Goal: Check status

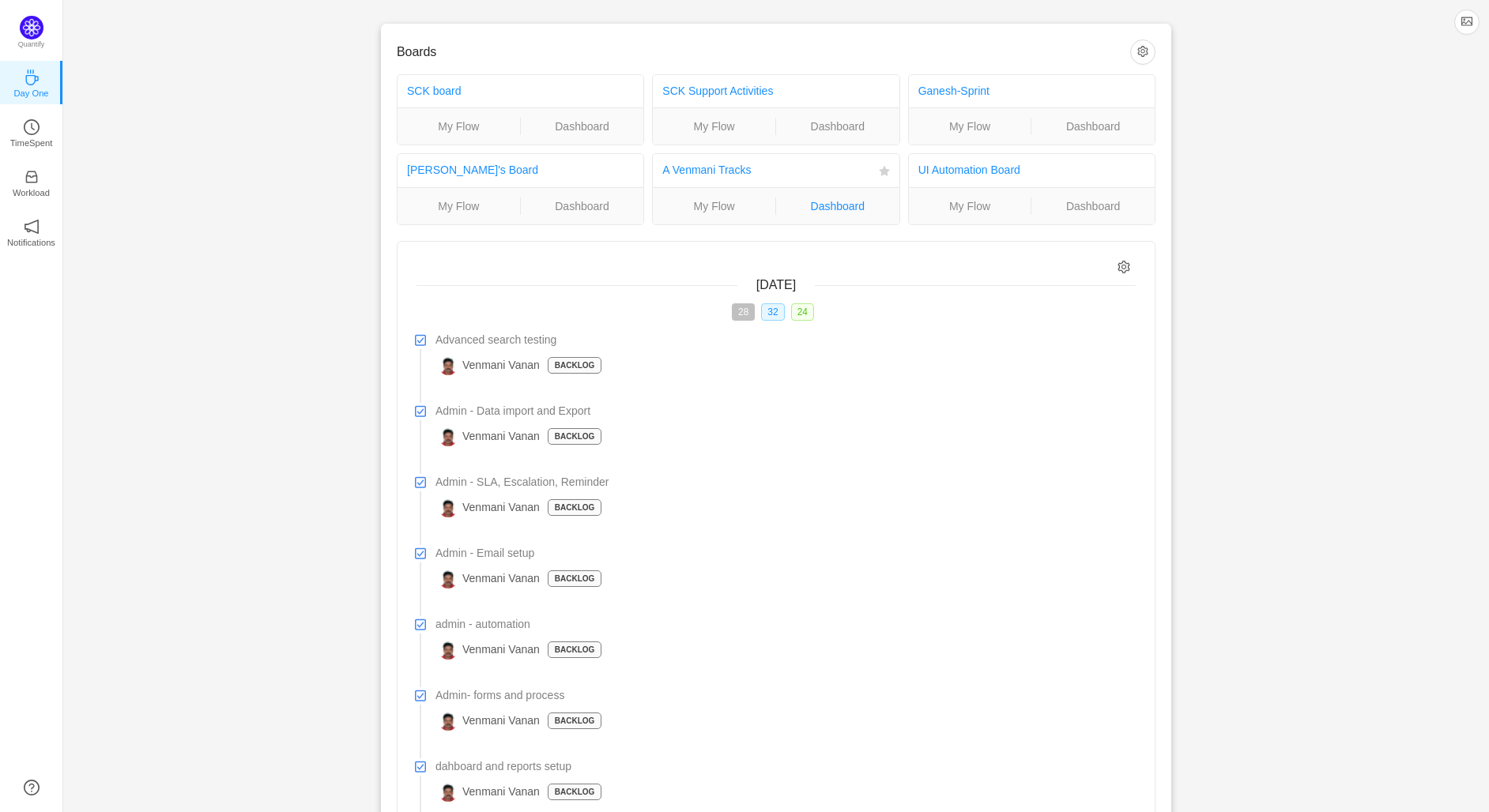
click at [838, 207] on link "Dashboard" at bounding box center [837, 207] width 123 height 18
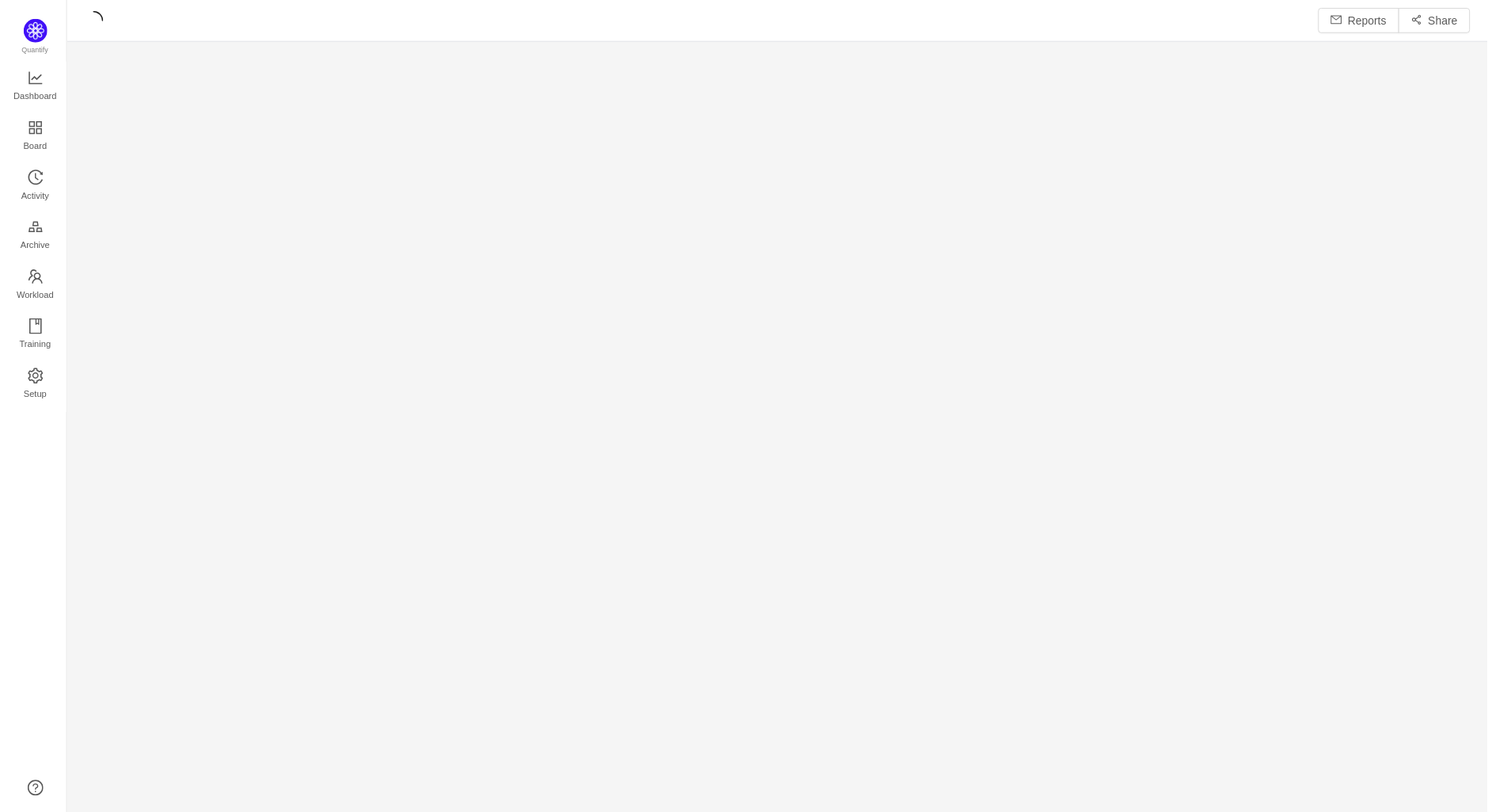
scroll to position [816, 1429]
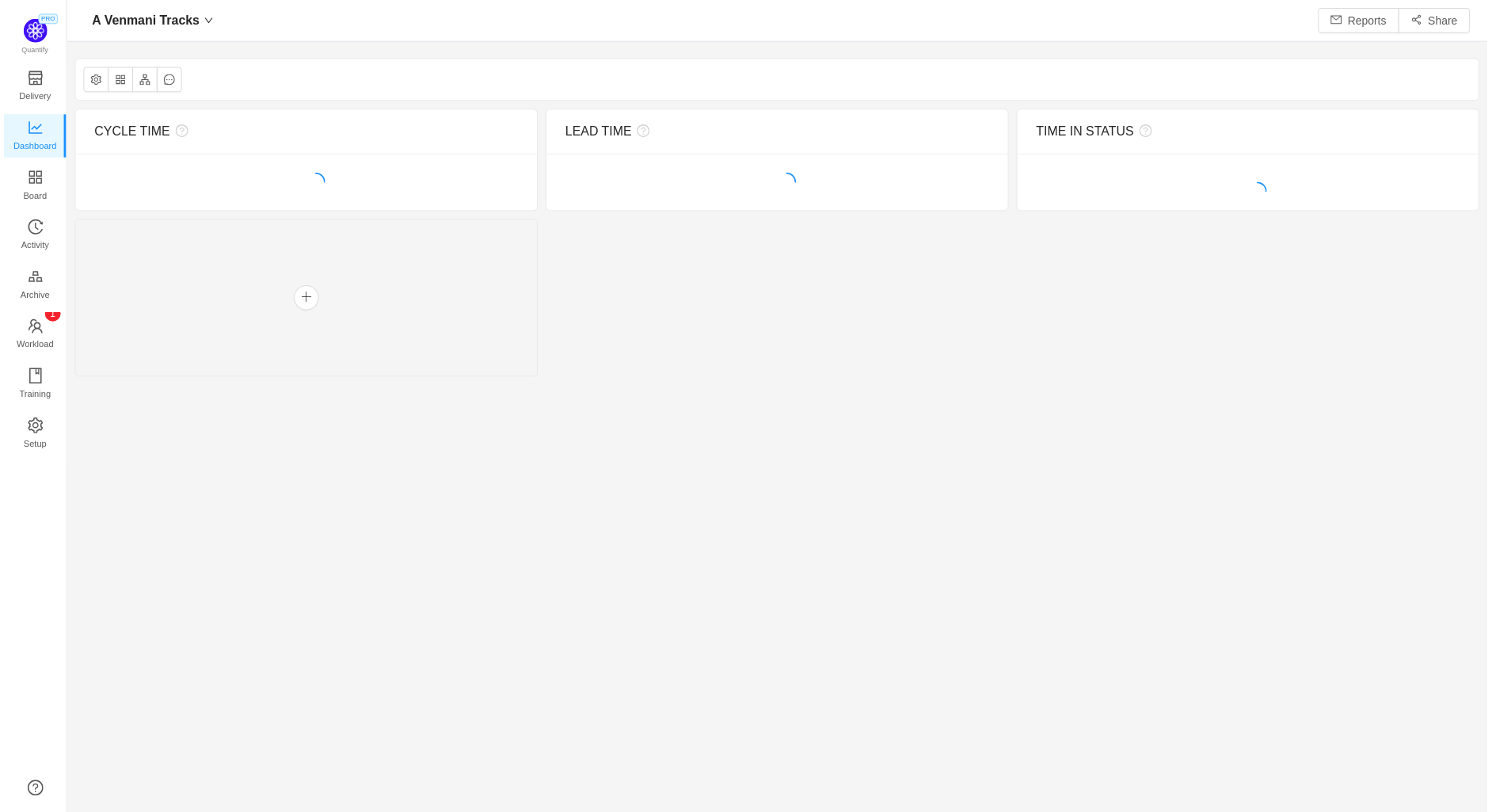
scroll to position [812, 1429]
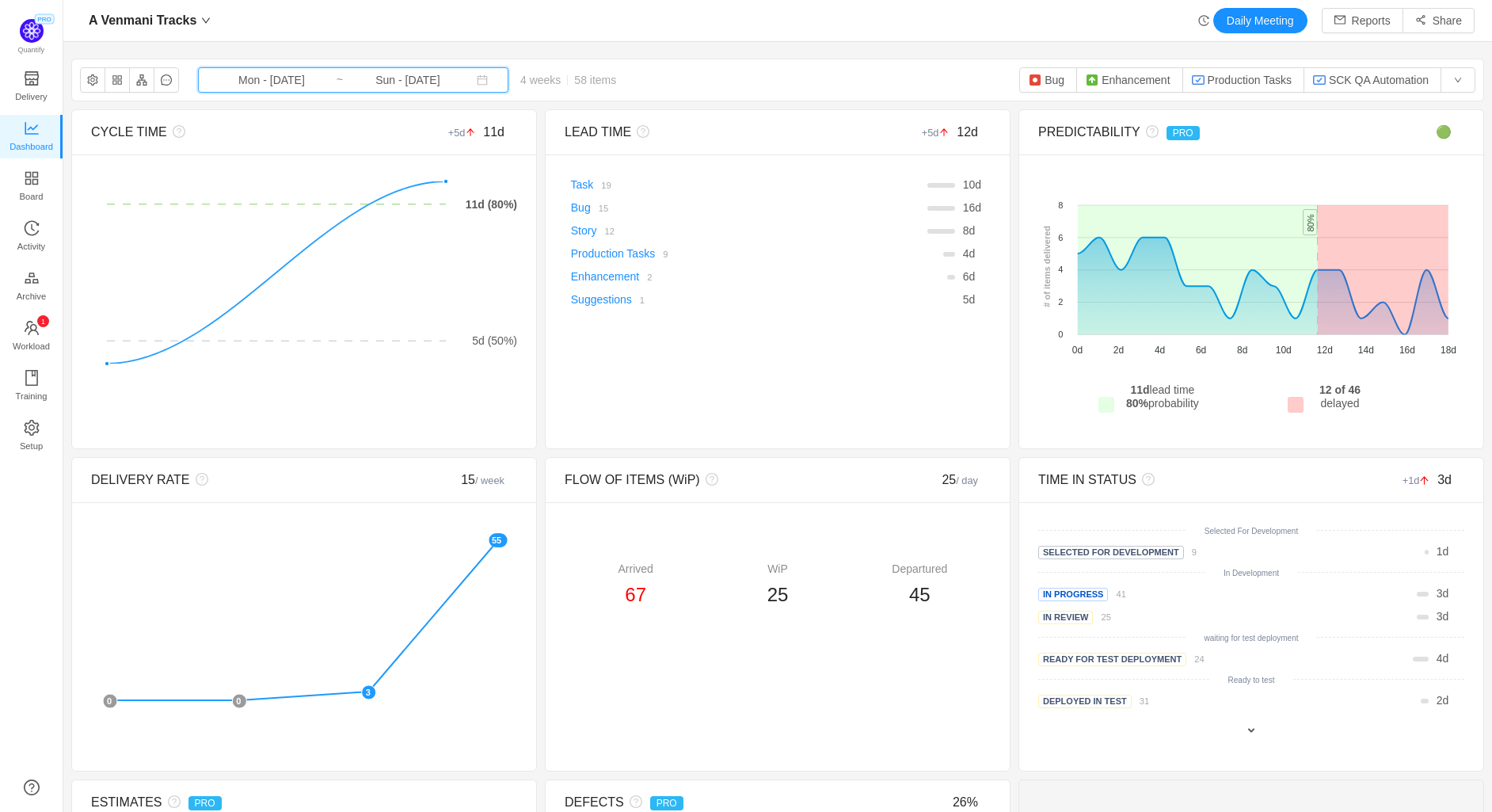
click at [357, 89] on span "Mon - [DATE] ~ Sun - [DATE]" at bounding box center [353, 79] width 311 height 25
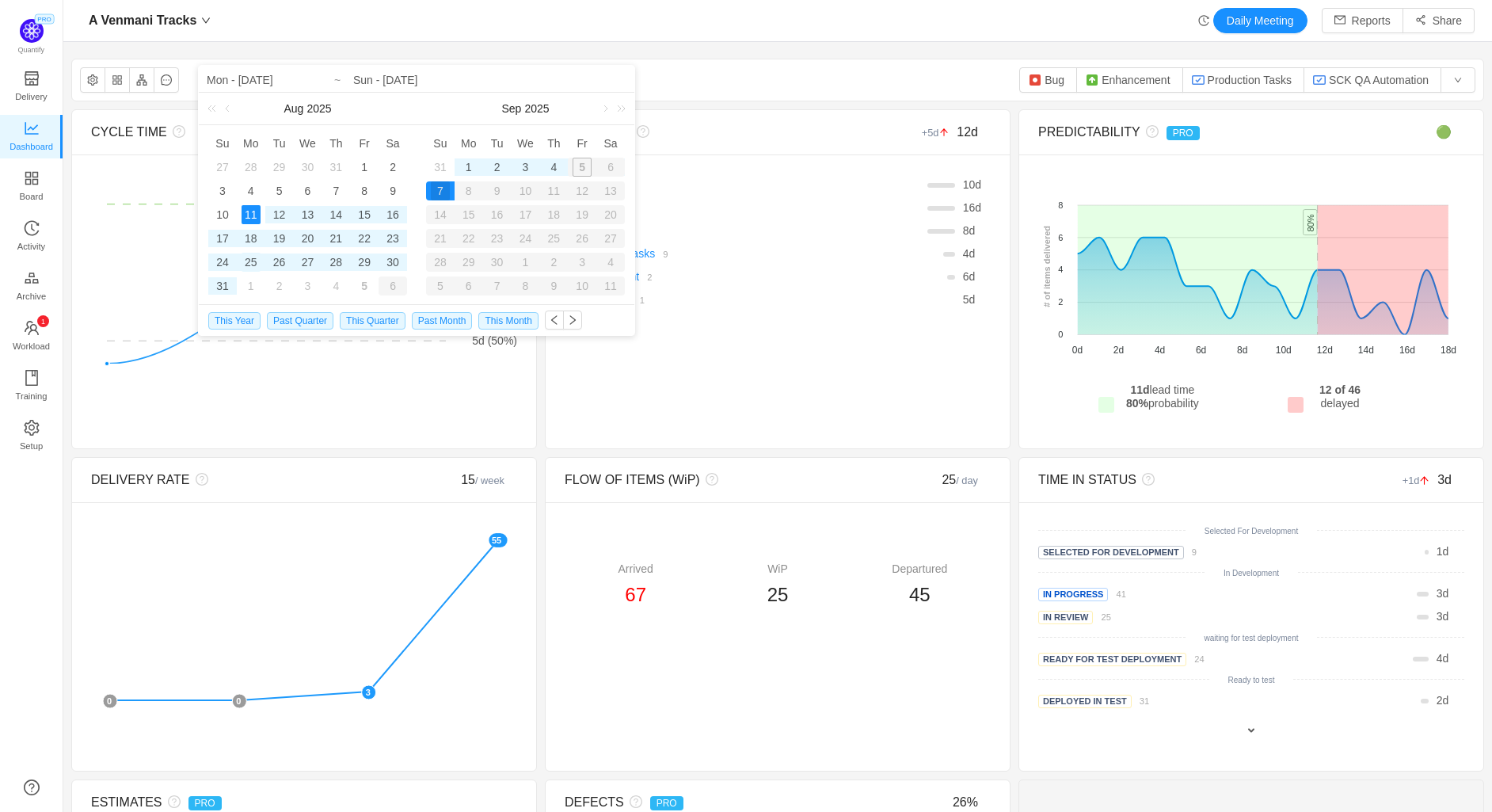
click at [253, 261] on div "25" at bounding box center [251, 261] width 19 height 19
click at [554, 165] on div "4" at bounding box center [553, 167] width 19 height 19
type input "Mon - [DATE]"
type input "Thu - [DATE]"
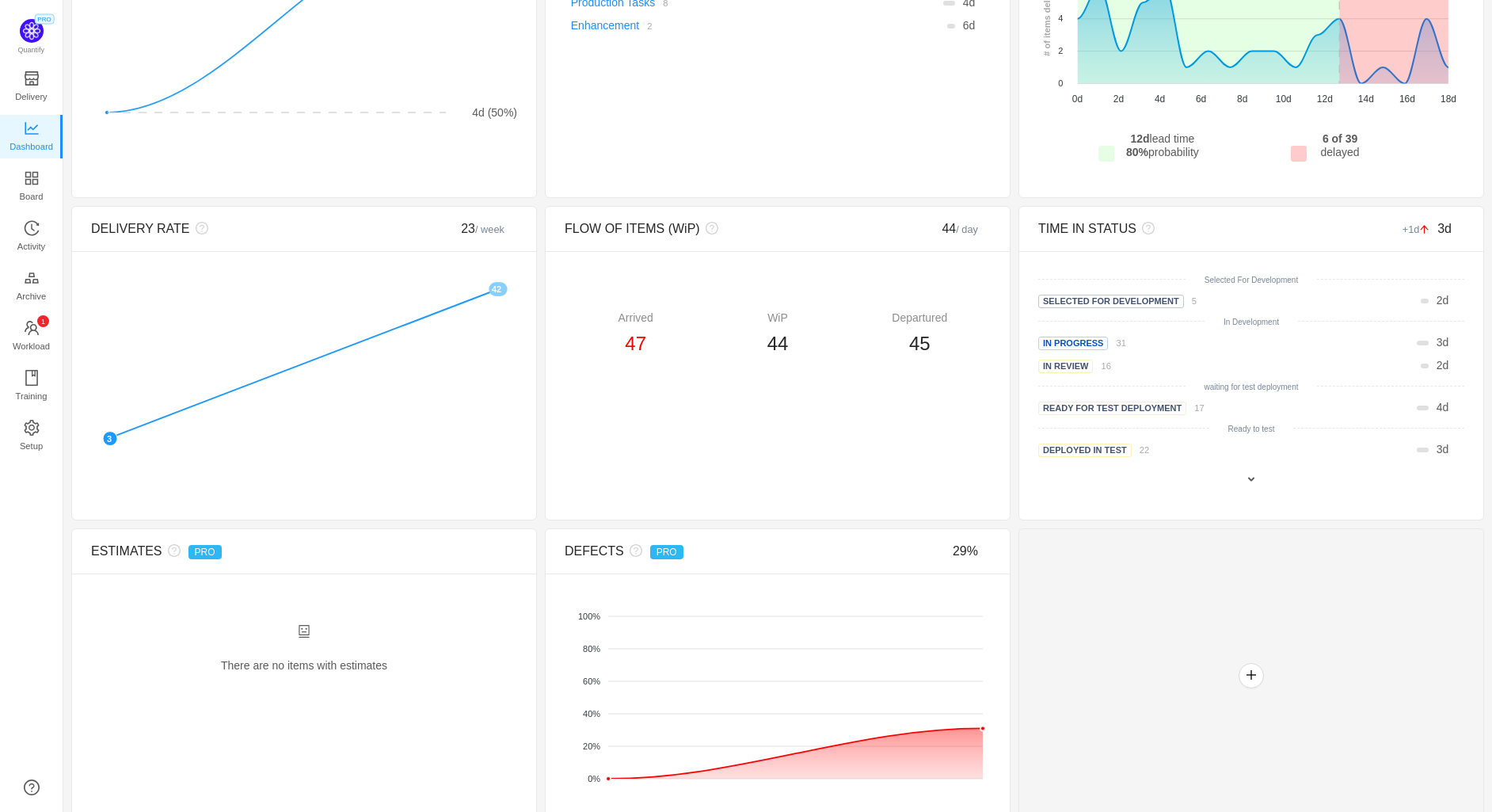
scroll to position [270, 0]
